Goal: Task Accomplishment & Management: Manage account settings

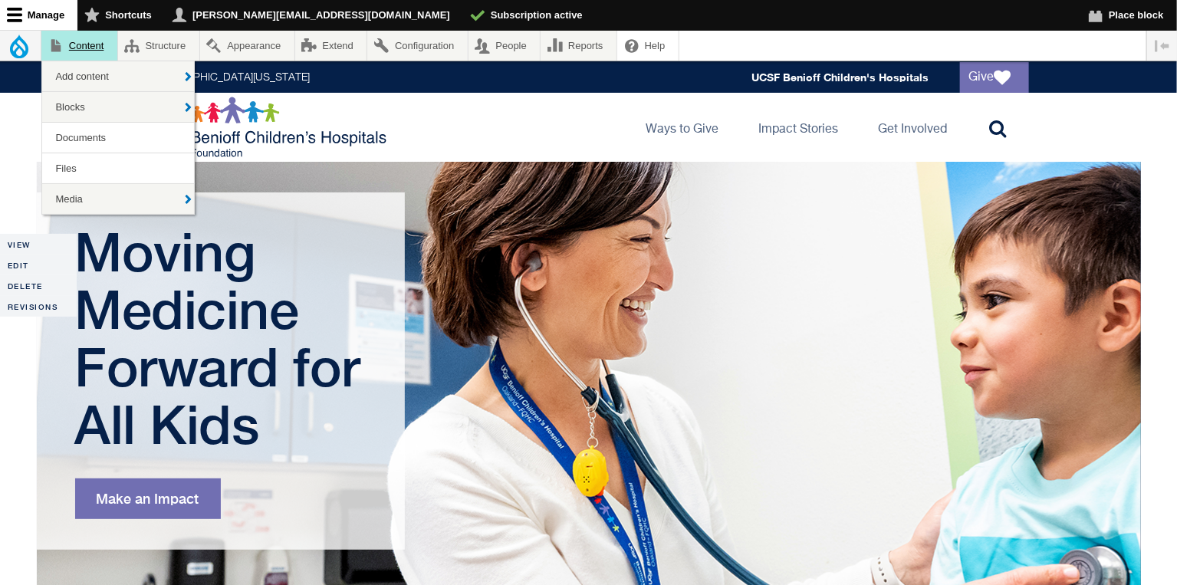
click at [91, 45] on link "Content" at bounding box center [79, 46] width 76 height 30
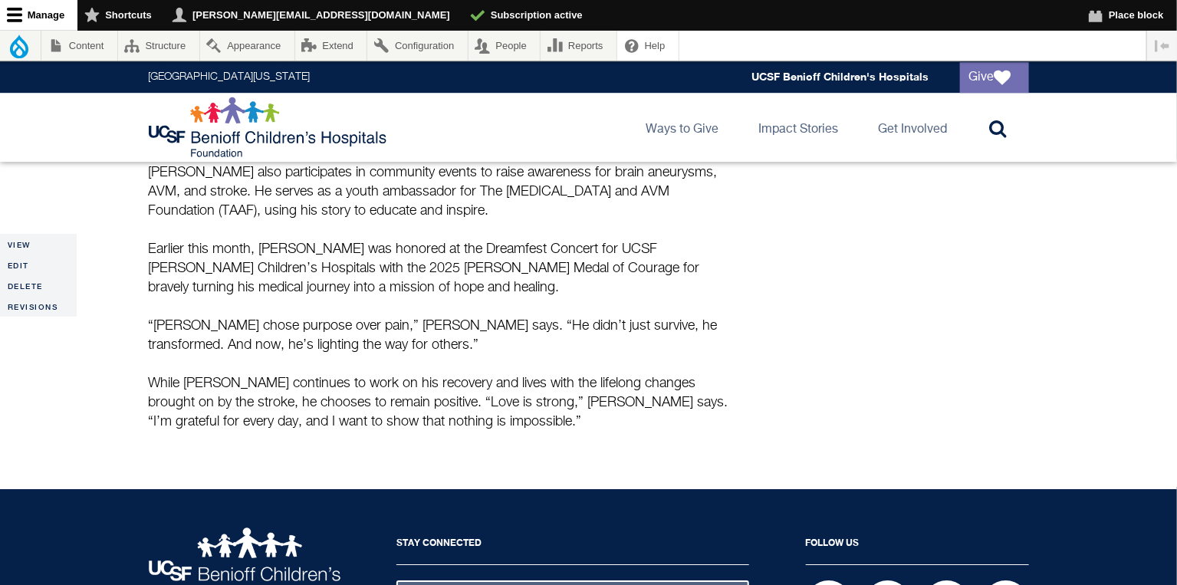
scroll to position [2140, 0]
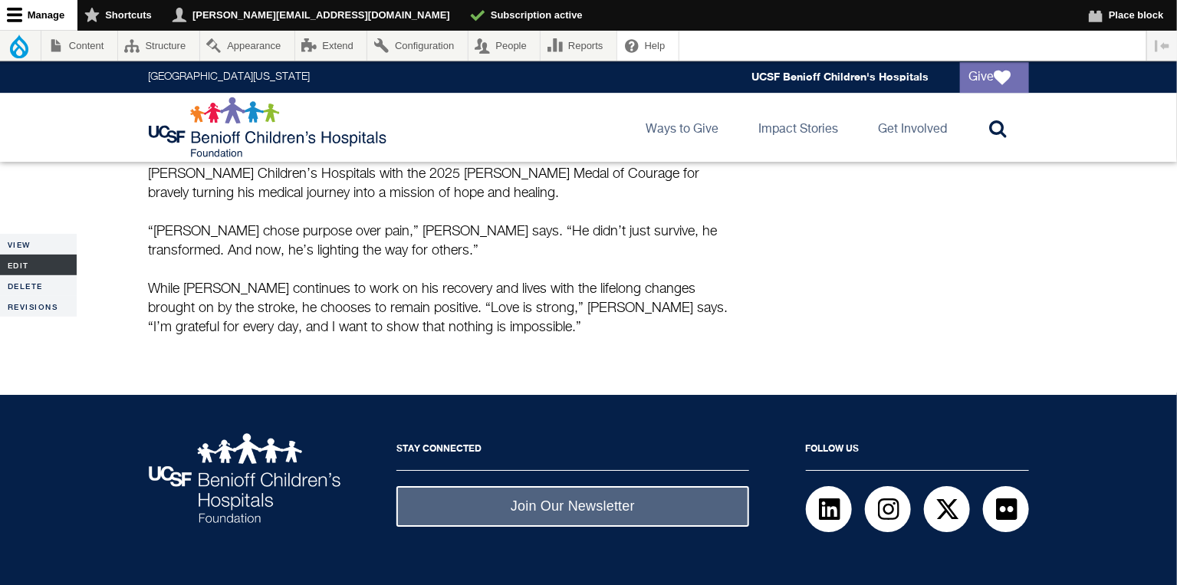
click at [34, 262] on link "Edit" at bounding box center [38, 264] width 77 height 21
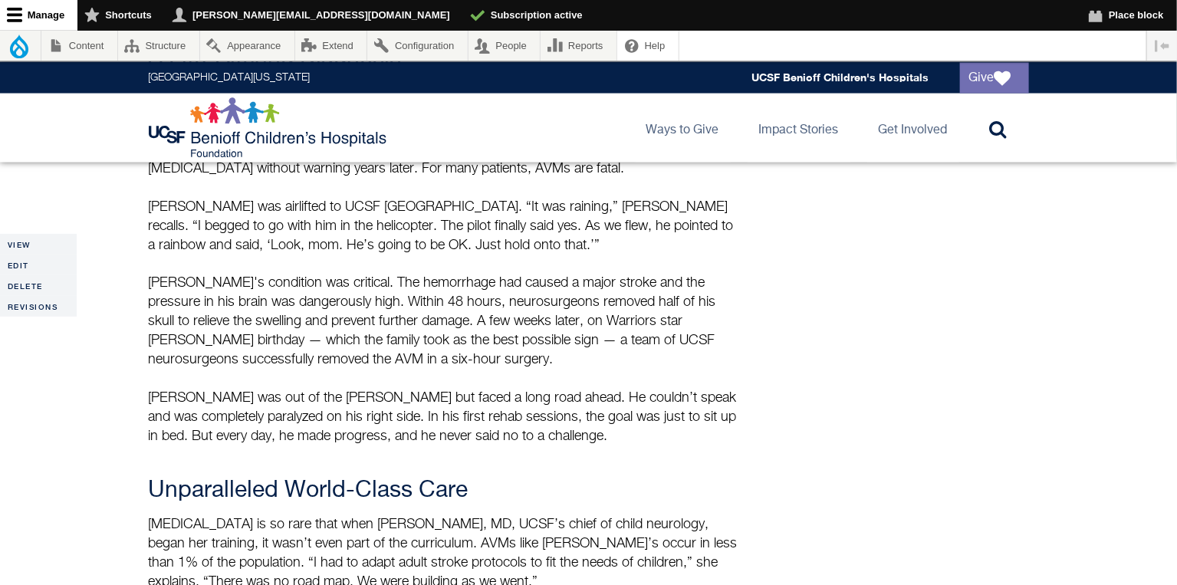
scroll to position [1025, 0]
click at [28, 266] on link "Edit" at bounding box center [38, 264] width 77 height 21
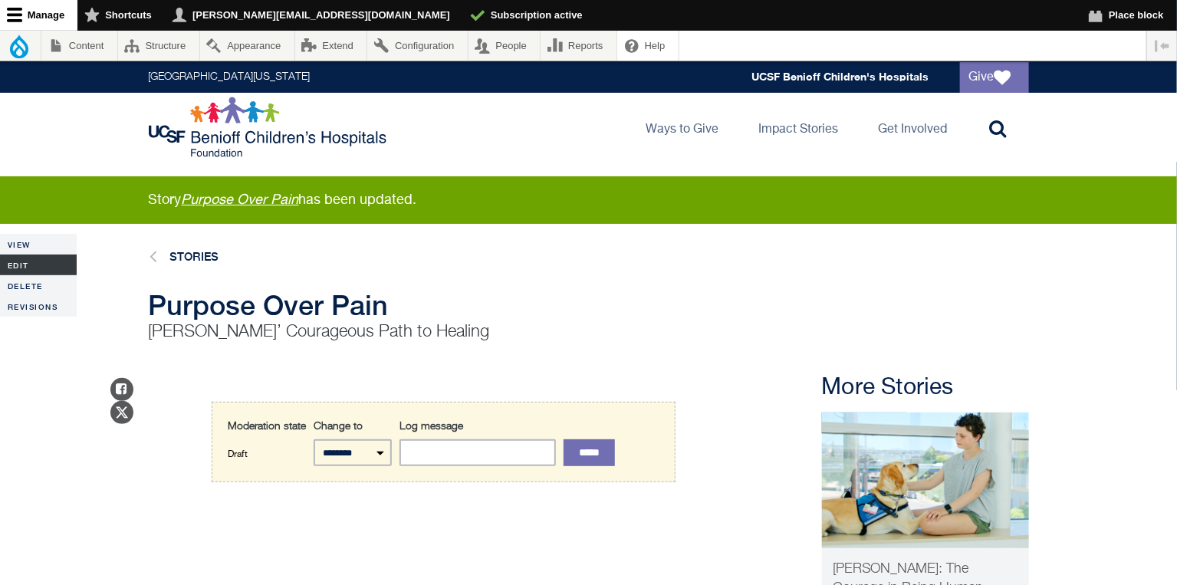
click at [34, 269] on link "Edit" at bounding box center [38, 264] width 77 height 21
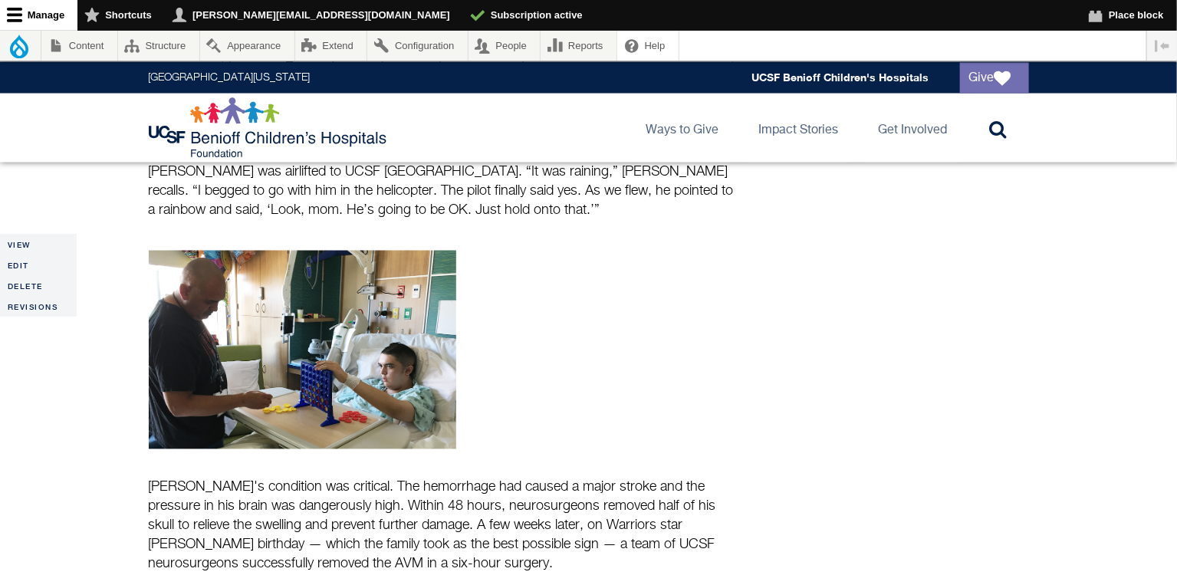
scroll to position [1132, 0]
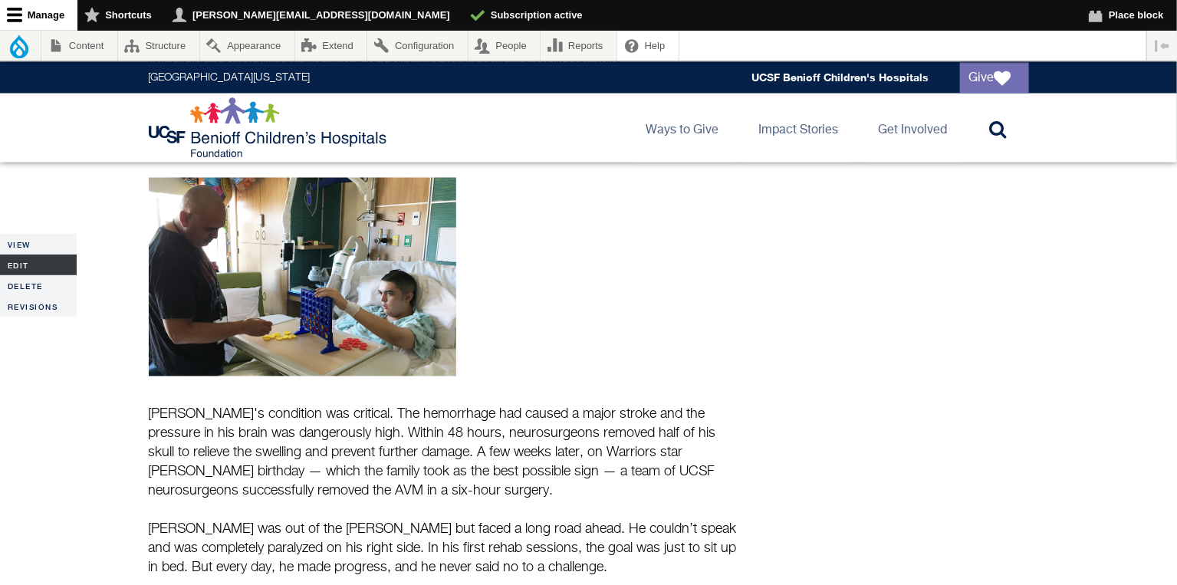
click at [14, 261] on link "Edit" at bounding box center [38, 264] width 77 height 21
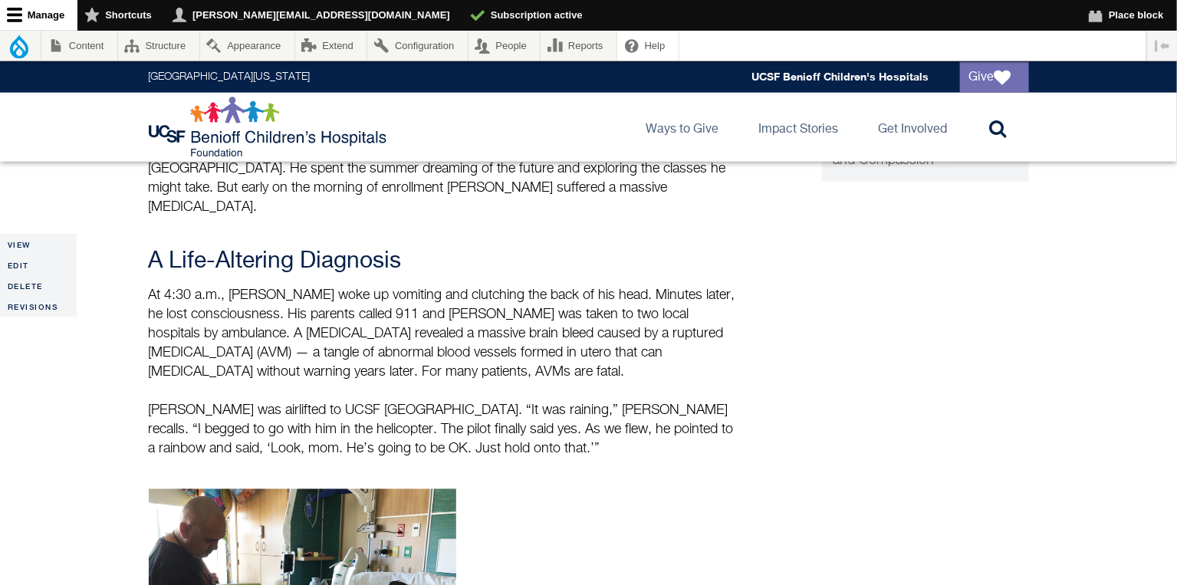
scroll to position [898, 0]
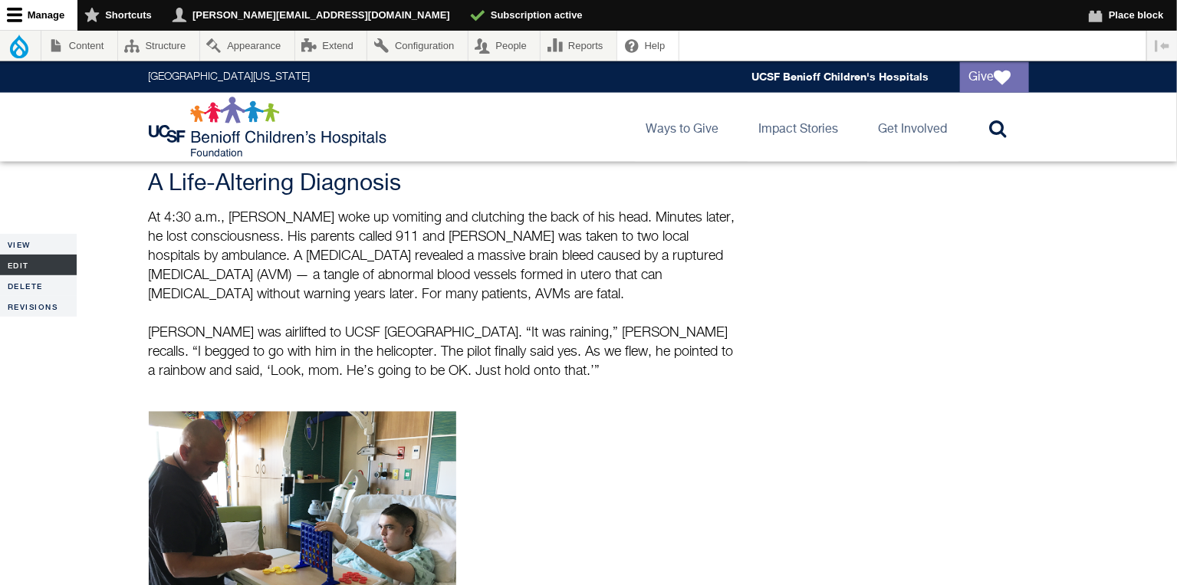
click at [32, 265] on link "Edit" at bounding box center [38, 264] width 77 height 21
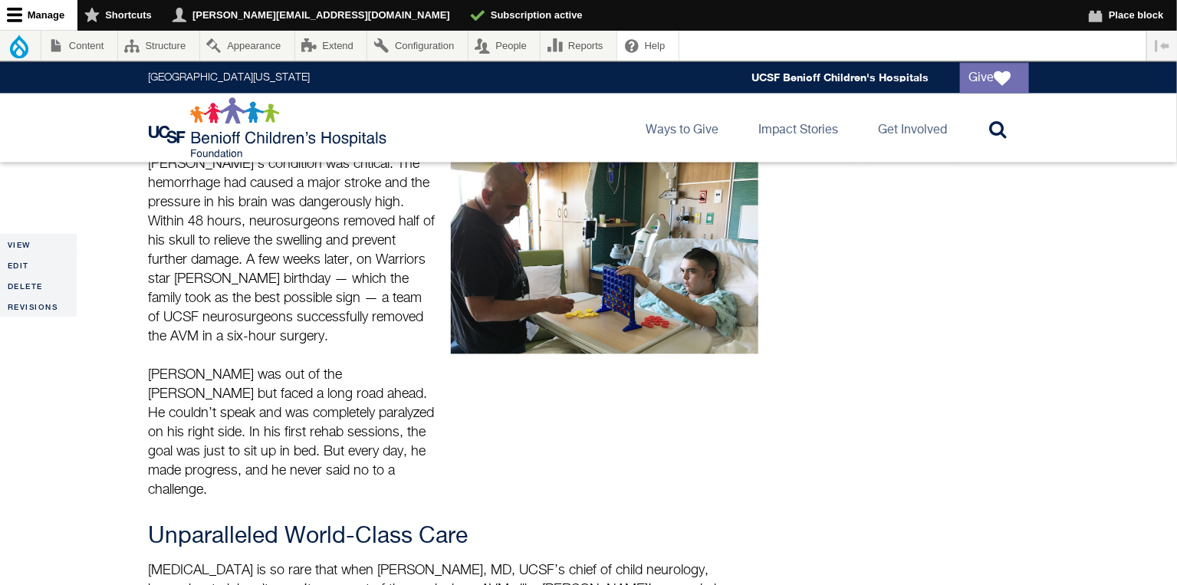
scroll to position [1167, 0]
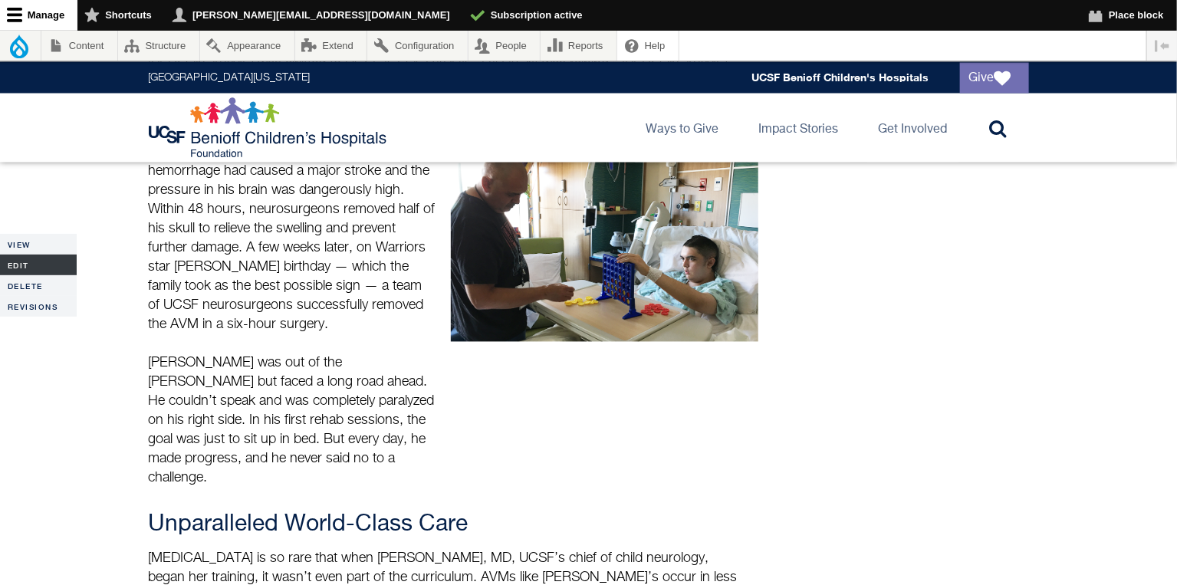
click at [30, 266] on link "Edit" at bounding box center [38, 264] width 77 height 21
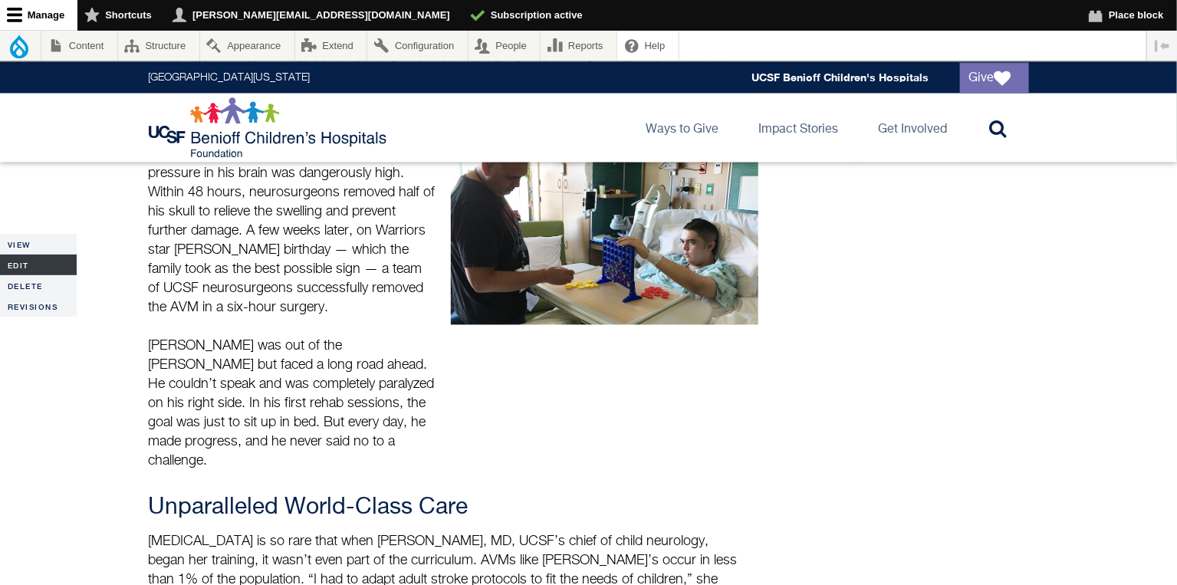
click at [12, 264] on link "Edit" at bounding box center [38, 264] width 77 height 21
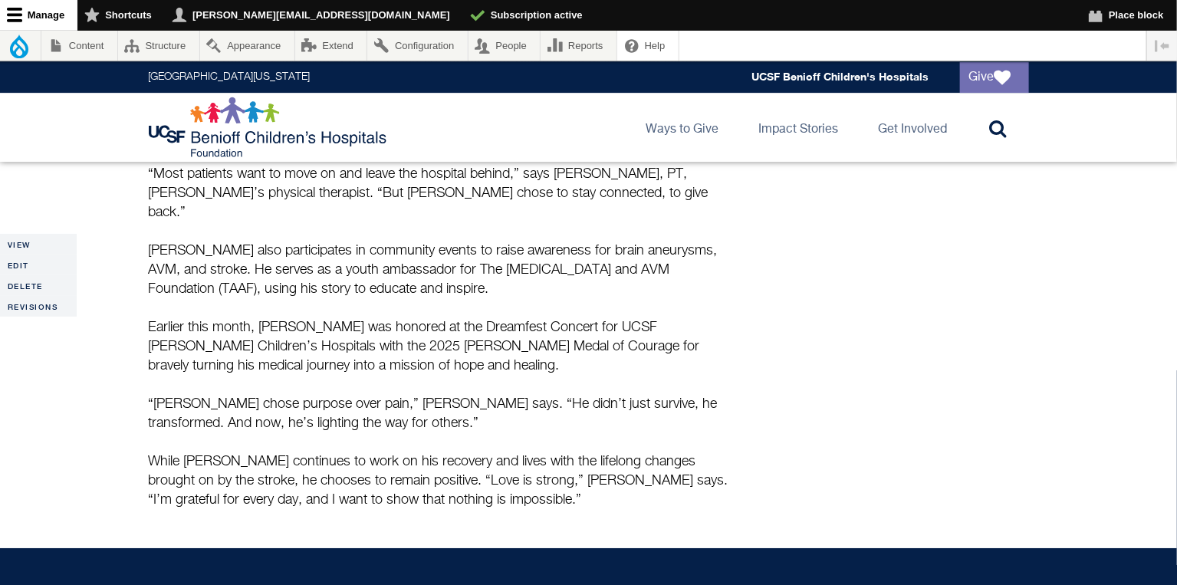
scroll to position [2160, 0]
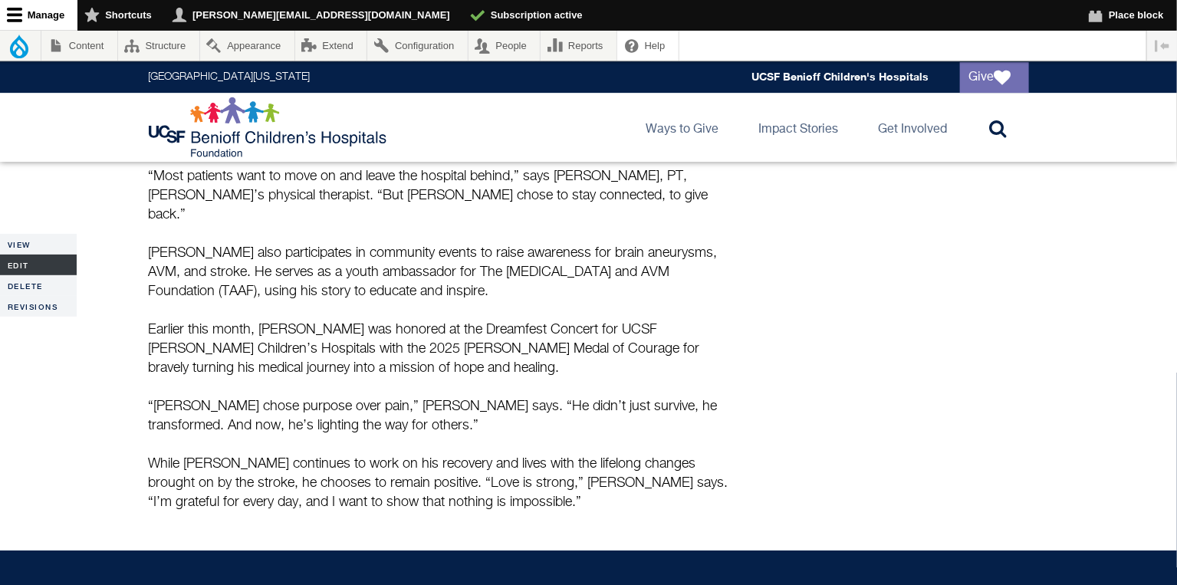
click at [28, 265] on link "Edit" at bounding box center [38, 264] width 77 height 21
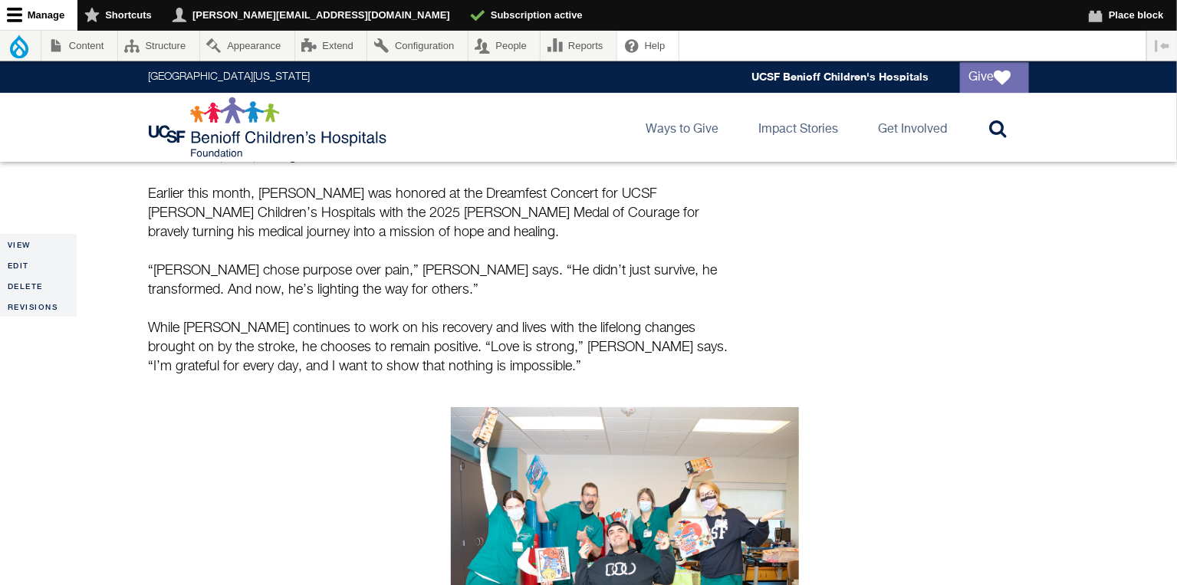
scroll to position [2284, 0]
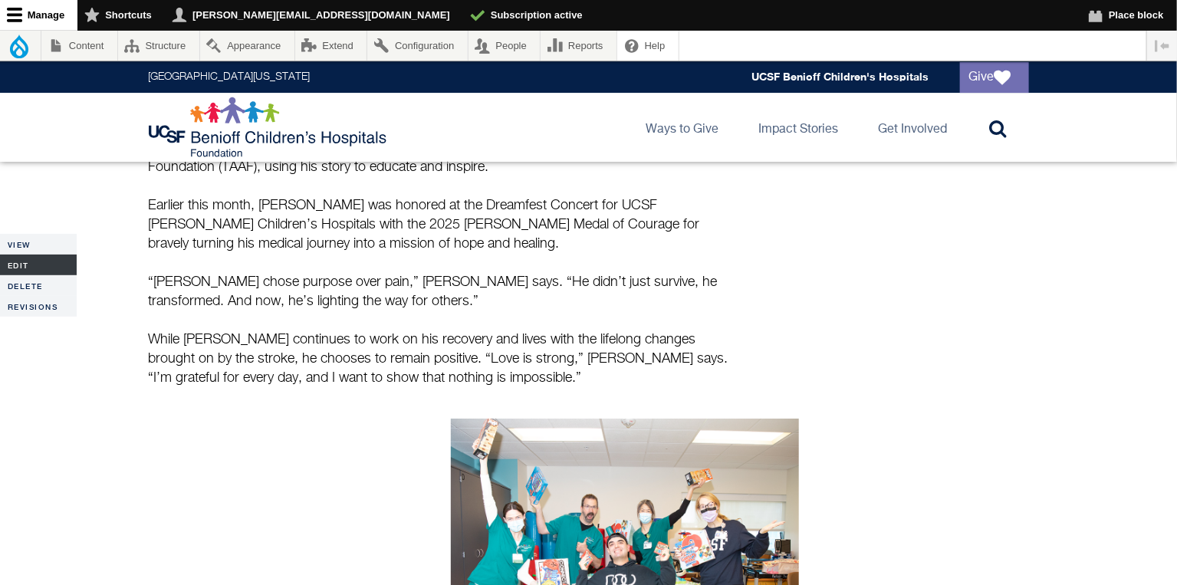
click at [34, 266] on link "Edit" at bounding box center [38, 264] width 77 height 21
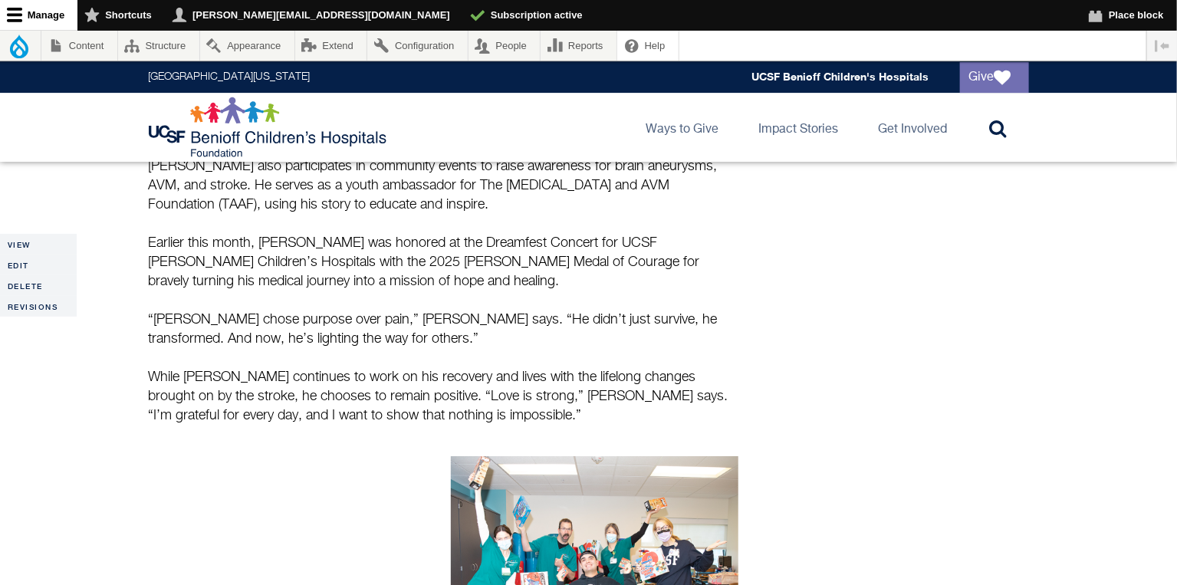
scroll to position [2366, 0]
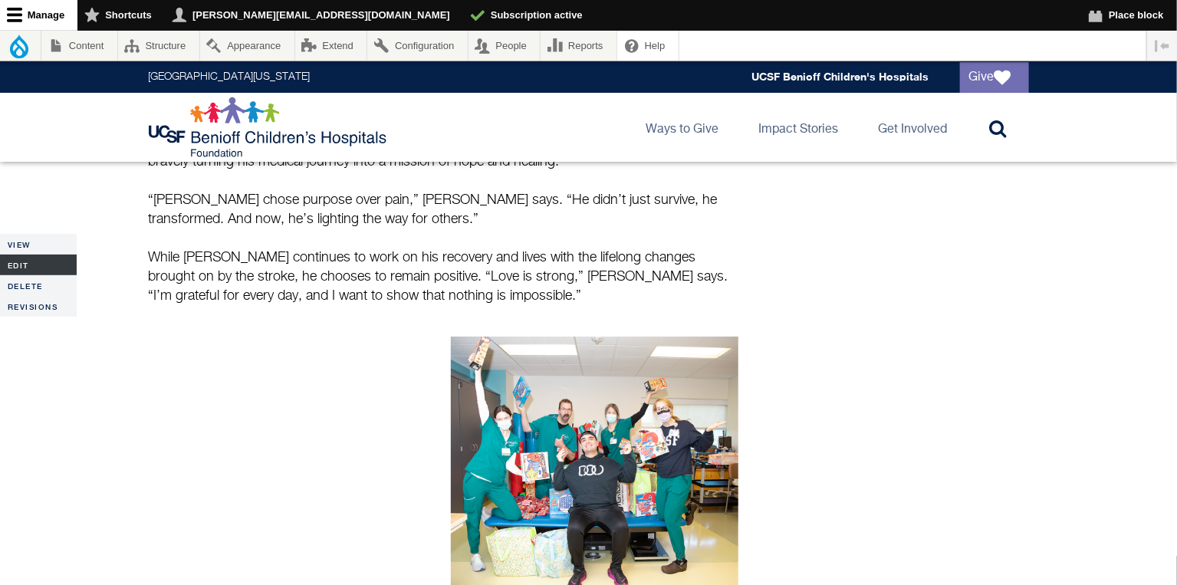
click at [27, 264] on link "Edit" at bounding box center [38, 264] width 77 height 21
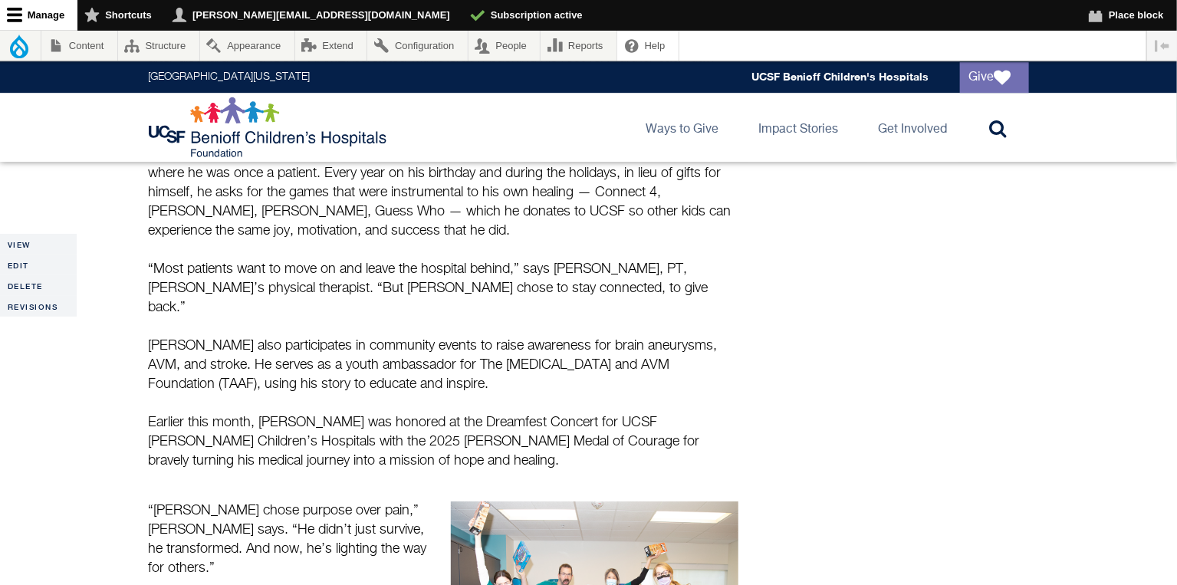
scroll to position [2323, 0]
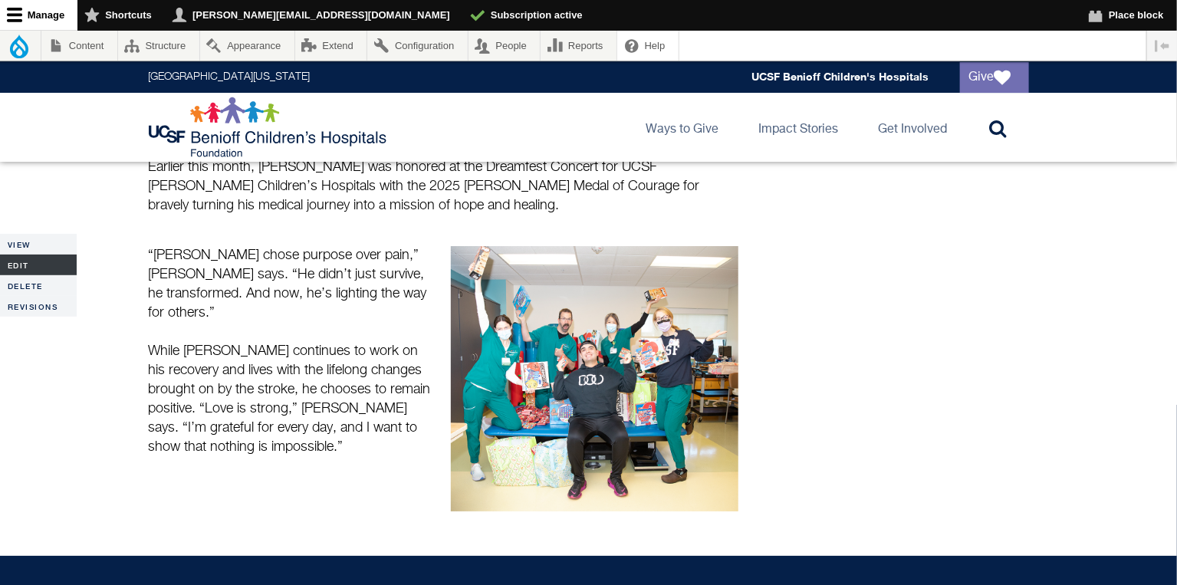
click at [33, 267] on link "Edit" at bounding box center [38, 264] width 77 height 21
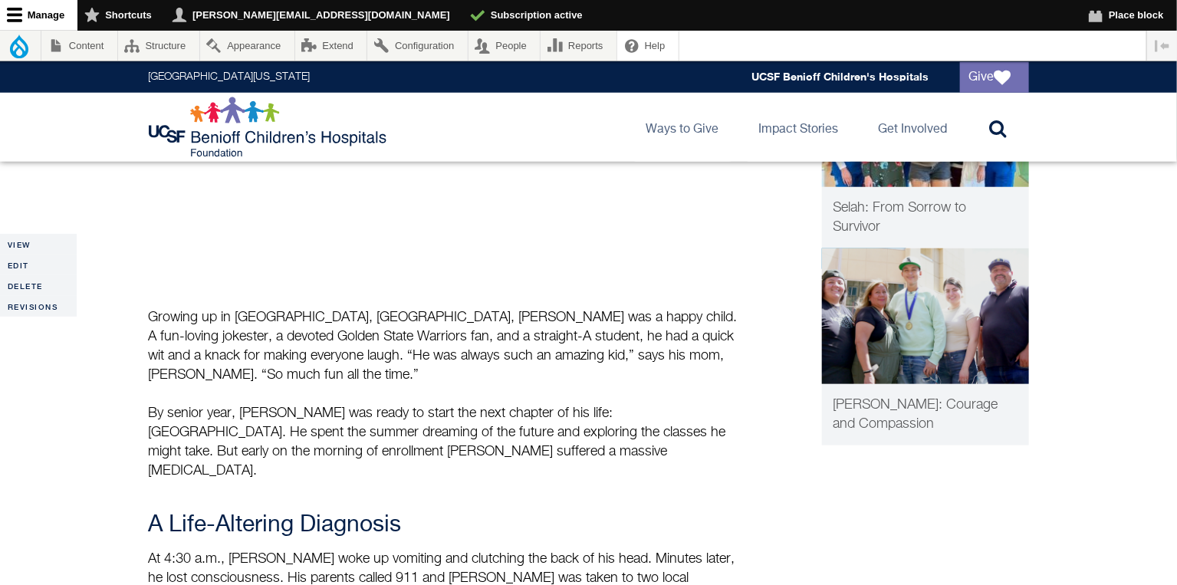
scroll to position [365, 0]
